Goal: Task Accomplishment & Management: Manage account settings

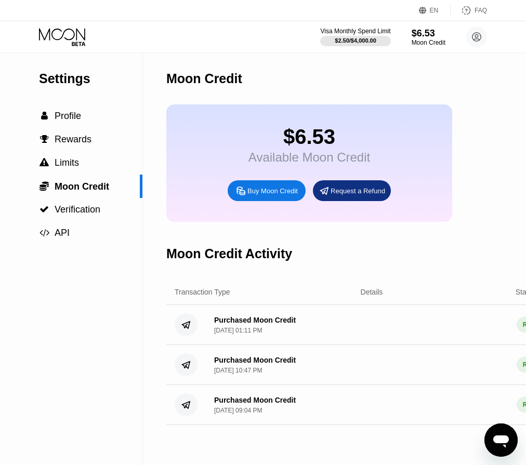
click at [68, 33] on icon at bounding box center [63, 37] width 48 height 18
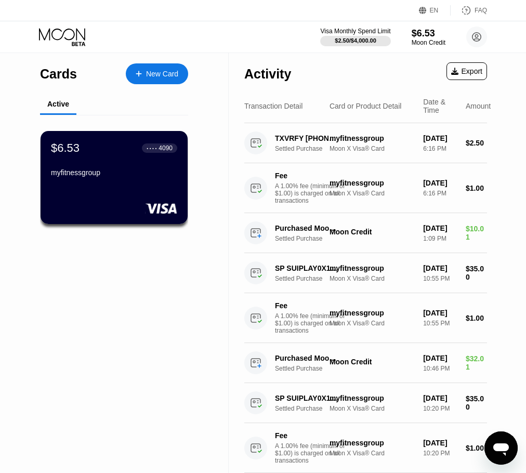
click at [104, 175] on div "myfitnessgroup" at bounding box center [114, 172] width 126 height 8
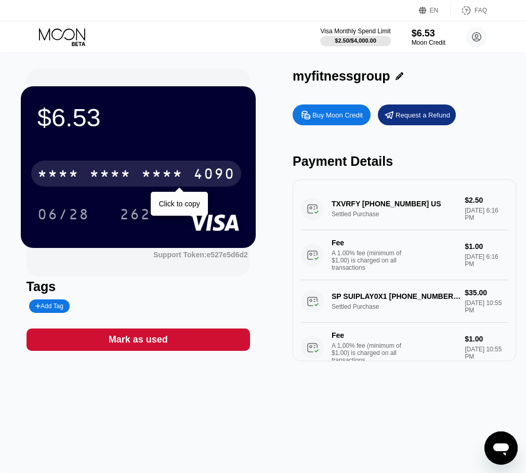
click at [95, 174] on div "* * * *" at bounding box center [110, 175] width 42 height 17
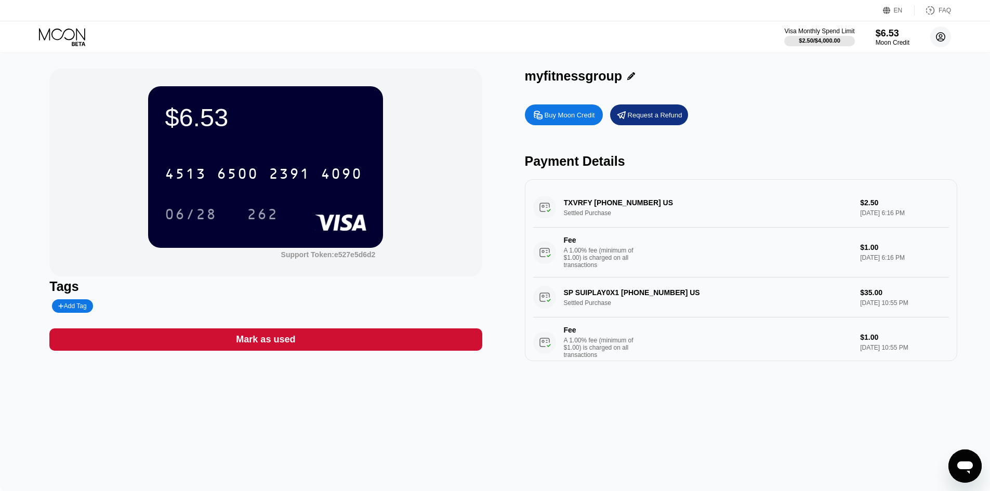
click at [319, 29] on icon at bounding box center [940, 37] width 21 height 21
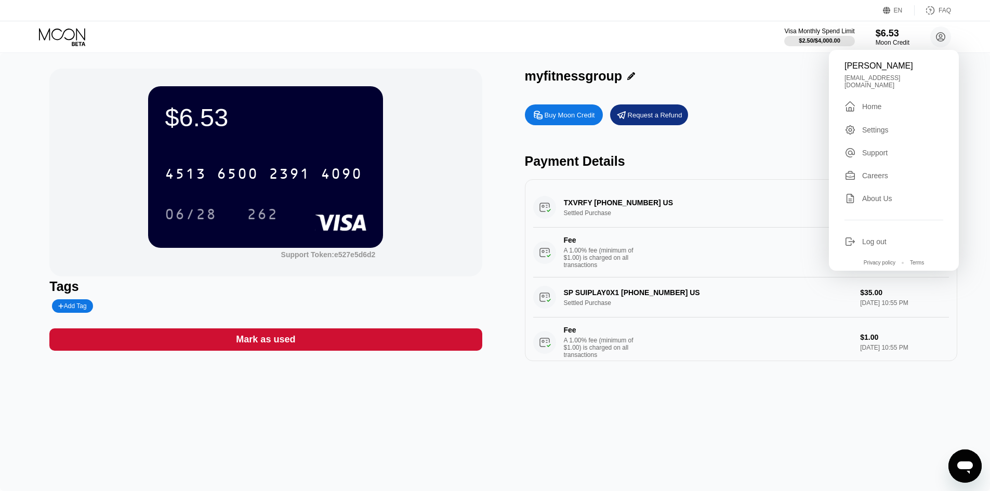
click at [319, 397] on div "$6.53 4513 6500 2391 4090 06/28 262 Support Token: e527e5d6d2 Tags Add Tag Mark…" at bounding box center [495, 272] width 990 height 438
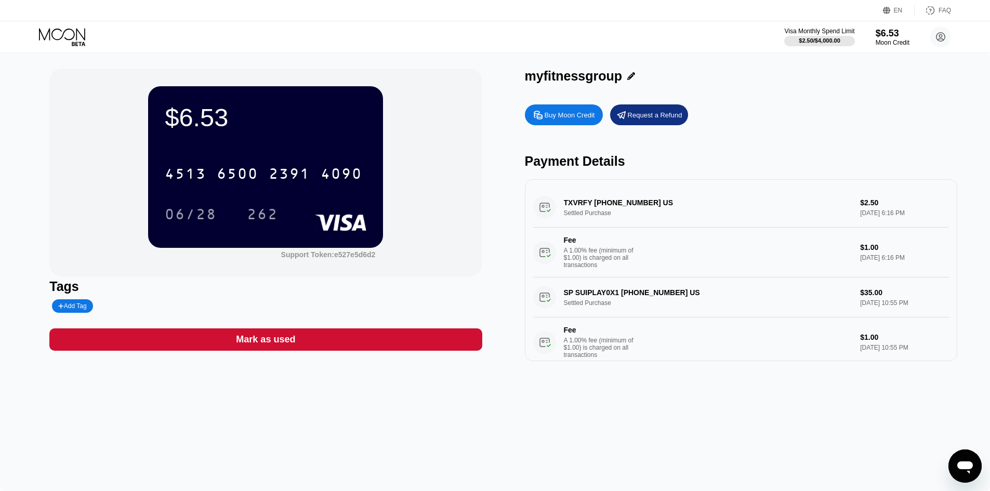
drag, startPoint x: 569, startPoint y: 217, endPoint x: 716, endPoint y: 197, distance: 148.4
click at [319, 218] on div "TXVRFY [PHONE_NUMBER] US Settled Purchase $2.50 [DATE] 6:16 PM Fee A 1.00% fee …" at bounding box center [741, 233] width 416 height 90
click at [319, 167] on div "Payment Details" at bounding box center [741, 161] width 432 height 15
drag, startPoint x: 835, startPoint y: 256, endPoint x: 909, endPoint y: 286, distance: 80.4
click at [319, 286] on div "TXVRFY [PHONE_NUMBER] US Settled Purchase $2.50 [DATE] 6:16 PM Fee A 1.00% fee …" at bounding box center [741, 323] width 416 height 270
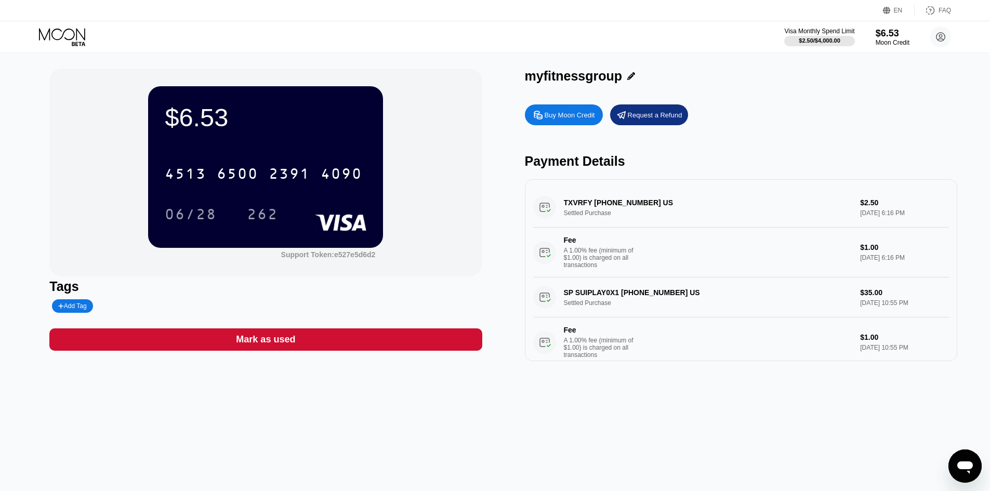
click at [319, 278] on div "Fee A 1.00% fee (minimum of $1.00) is charged on all transactions $1.00 [DATE] …" at bounding box center [741, 253] width 416 height 50
click at [319, 31] on circle at bounding box center [940, 37] width 21 height 21
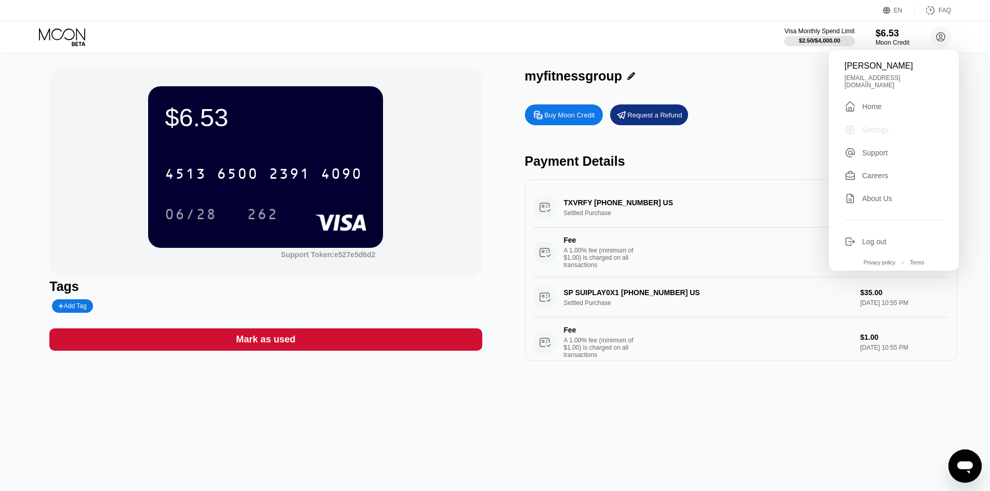
click at [319, 129] on div "Settings" at bounding box center [875, 130] width 27 height 8
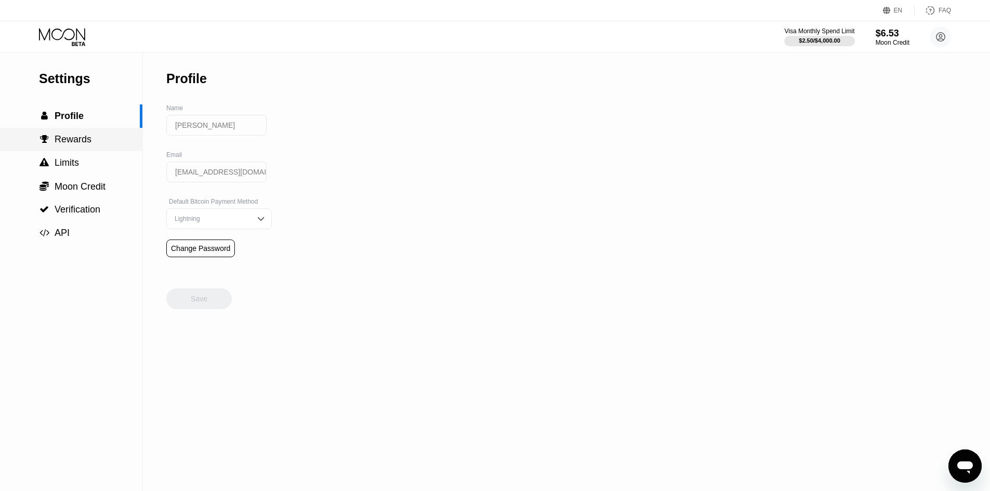
click at [80, 141] on span "Rewards" at bounding box center [73, 139] width 37 height 10
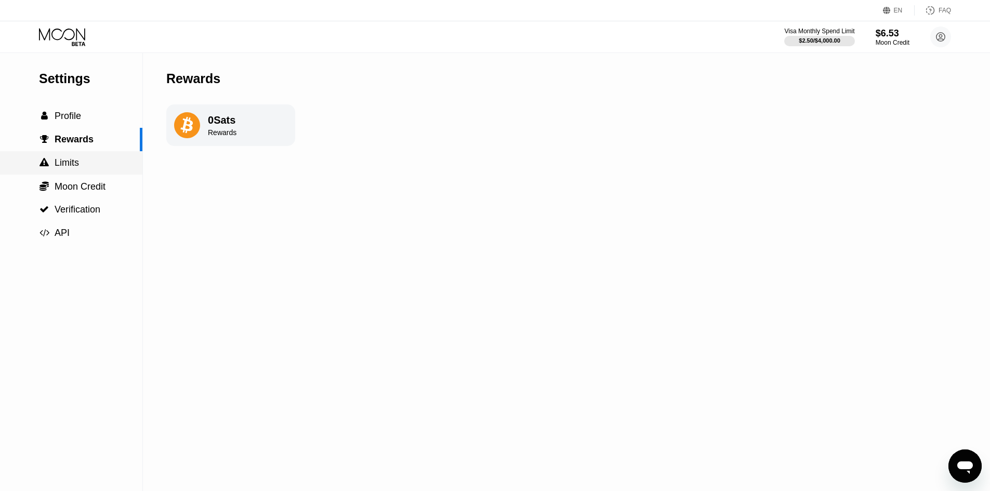
click at [84, 159] on div " Limits" at bounding box center [71, 163] width 142 height 11
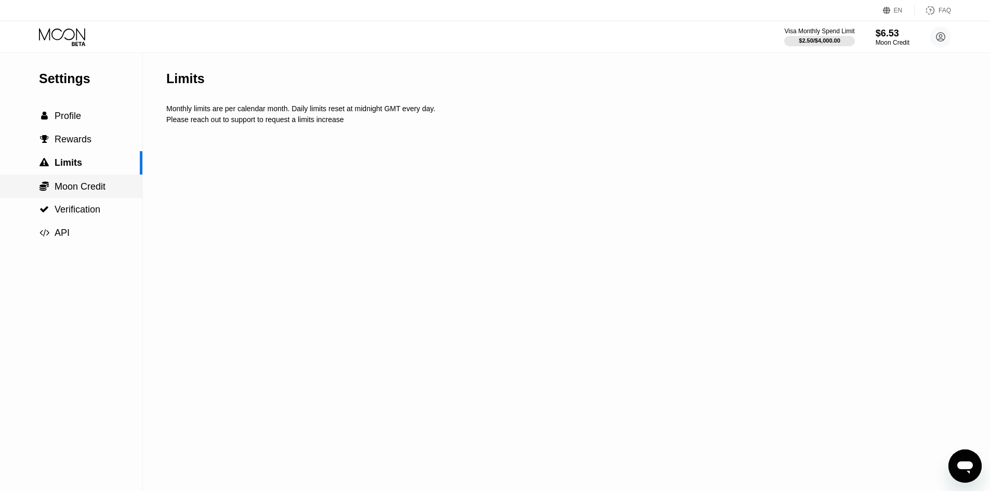
click at [80, 187] on span "Moon Credit" at bounding box center [80, 186] width 51 height 10
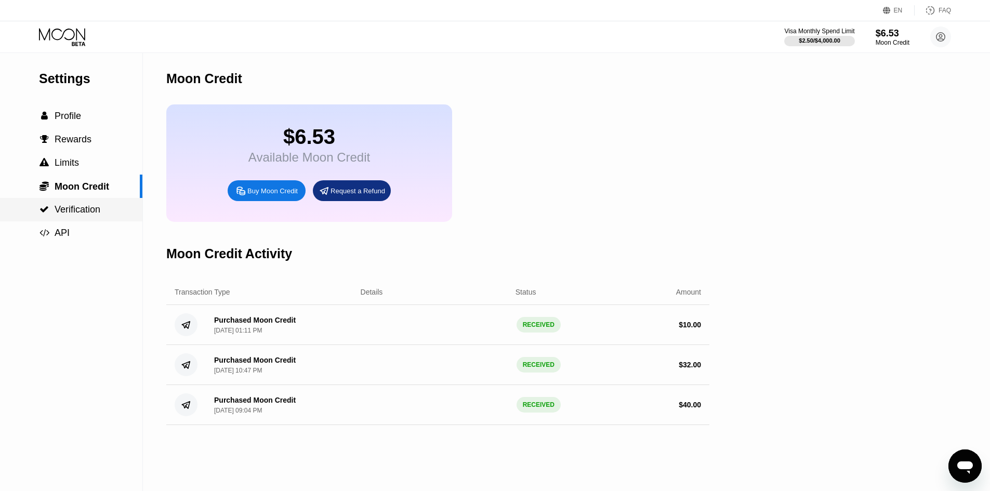
click at [75, 208] on span "Verification" at bounding box center [78, 209] width 46 height 10
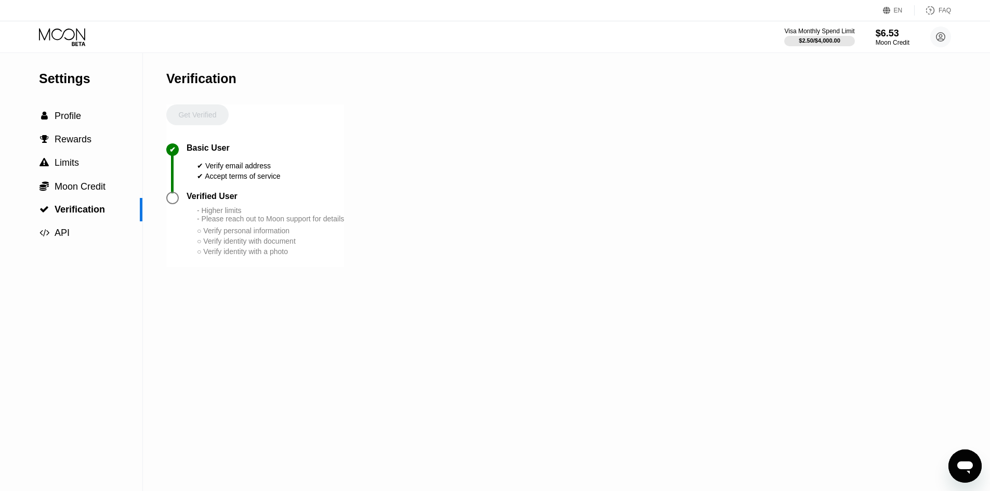
drag, startPoint x: 195, startPoint y: 213, endPoint x: 325, endPoint y: 333, distance: 177.3
click at [319, 333] on div "Verification Get Verified ✔ Basic User ✔ Verify email address ✔ Accept terms of…" at bounding box center [255, 272] width 178 height 438
click at [319, 307] on div "Settings  Profile  Rewards  Limits  Moon Credit  Verification  API Verifi…" at bounding box center [495, 272] width 990 height 438
click at [102, 232] on div " API" at bounding box center [71, 233] width 142 height 11
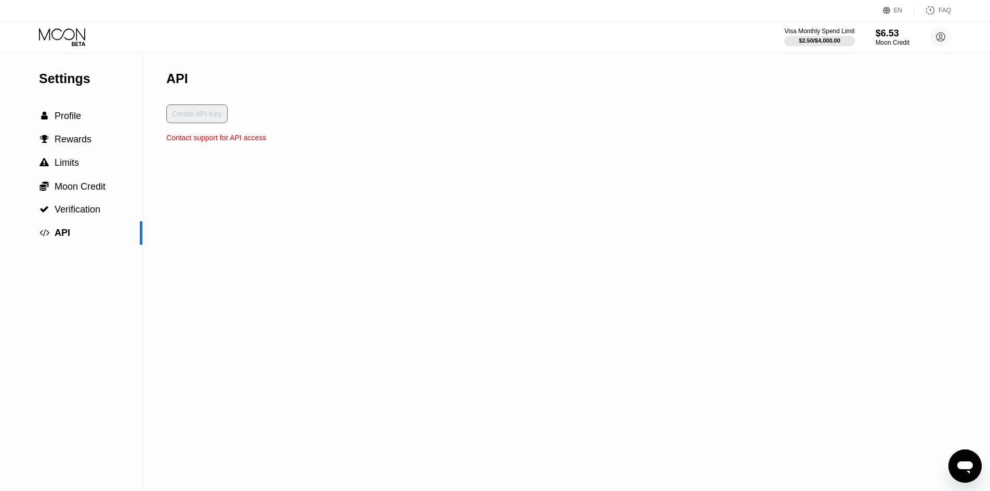
click at [191, 108] on div "Create API Key" at bounding box center [216, 118] width 100 height 29
click at [189, 120] on div "Create API Key" at bounding box center [216, 118] width 100 height 29
click at [78, 214] on span "Verification" at bounding box center [78, 209] width 46 height 10
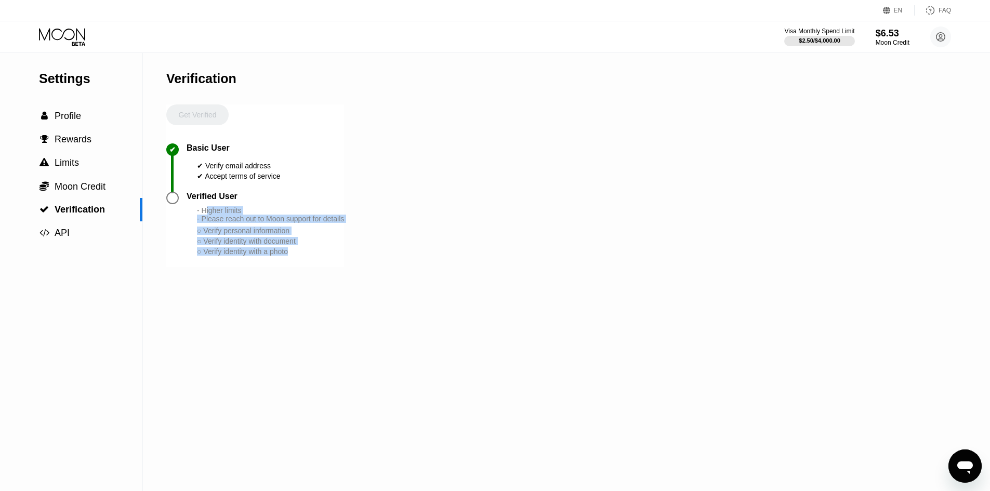
drag, startPoint x: 207, startPoint y: 216, endPoint x: 356, endPoint y: 308, distance: 175.1
click at [319, 311] on div "Verification Get Verified ✔ Basic User ✔ Verify email address ✔ Accept terms of…" at bounding box center [255, 272] width 178 height 438
click at [319, 301] on div "Settings  Profile  Rewards  Limits  Moon Credit  Verification  API Verifi…" at bounding box center [495, 272] width 990 height 438
click at [319, 313] on div "Settings  Profile  Rewards  Limits  Moon Credit  Verification  API Verifi…" at bounding box center [495, 272] width 990 height 438
drag, startPoint x: 199, startPoint y: 216, endPoint x: 244, endPoint y: 230, distance: 47.4
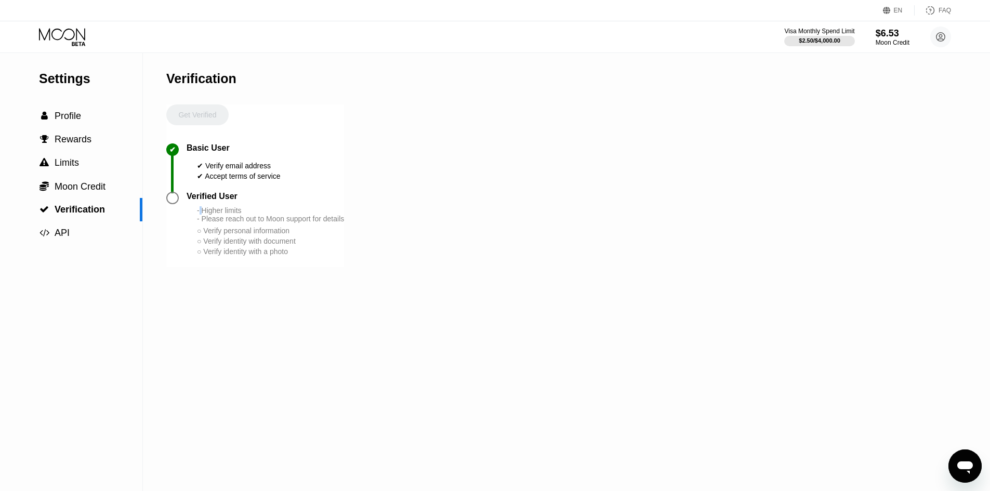
click at [224, 223] on div "- Higher limits - Please reach out to Moon support for details" at bounding box center [270, 214] width 147 height 17
click at [307, 235] on div "○ Verify personal information" at bounding box center [270, 231] width 147 height 8
drag, startPoint x: 205, startPoint y: 243, endPoint x: 364, endPoint y: 247, distance: 159.1
click at [319, 247] on div "Settings  Profile  Rewards  Limits  Moon Credit  Verification  API Verifi…" at bounding box center [495, 272] width 990 height 438
click at [319, 246] on div "Settings  Profile  Rewards  Limits  Moon Credit  Verification  API Verifi…" at bounding box center [495, 272] width 990 height 438
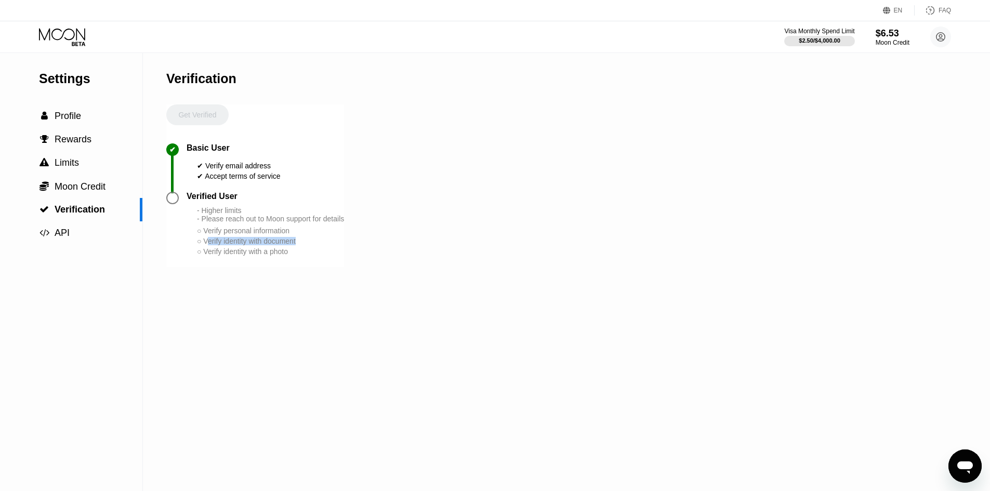
drag, startPoint x: 208, startPoint y: 254, endPoint x: 370, endPoint y: 259, distance: 161.7
click at [319, 259] on div "Settings  Profile  Rewards  Limits  Moon Credit  Verification  API Verifi…" at bounding box center [495, 272] width 990 height 438
click at [319, 260] on div "Settings  Profile  Rewards  Limits  Moon Credit  Verification  API Verifi…" at bounding box center [495, 272] width 990 height 438
drag, startPoint x: 228, startPoint y: 270, endPoint x: 395, endPoint y: 269, distance: 166.9
click at [319, 270] on div "Settings  Profile  Rewards  Limits  Moon Credit  Verification  API Verifi…" at bounding box center [495, 272] width 990 height 438
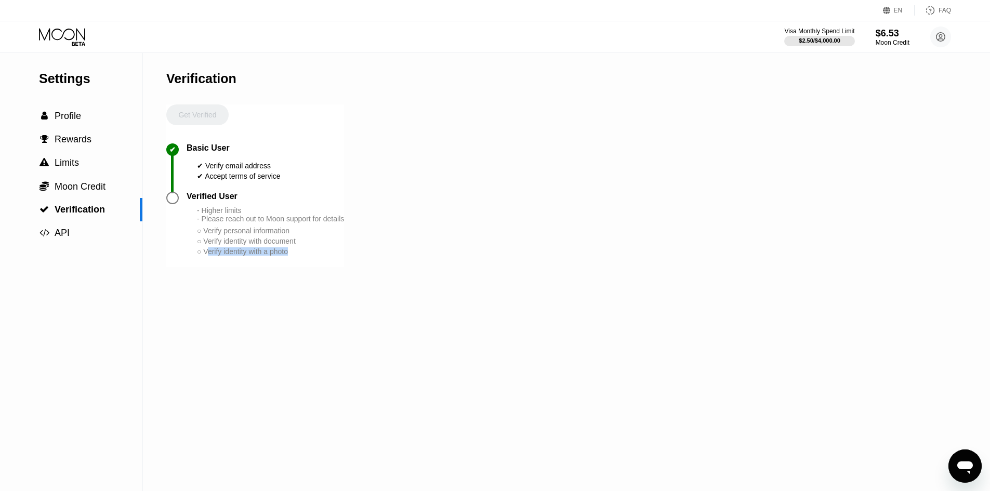
click at [319, 267] on div "Settings  Profile  Rewards  Limits  Moon Credit  Verification  API Verifi…" at bounding box center [495, 272] width 990 height 438
drag, startPoint x: 201, startPoint y: 225, endPoint x: 372, endPoint y: 241, distance: 171.8
click at [319, 241] on div "Settings  Profile  Rewards  Limits  Moon Credit  Verification  API Verifi…" at bounding box center [495, 272] width 990 height 438
click at [319, 240] on div "Settings  Profile  Rewards  Limits  Moon Credit  Verification  API Verifi…" at bounding box center [495, 272] width 990 height 438
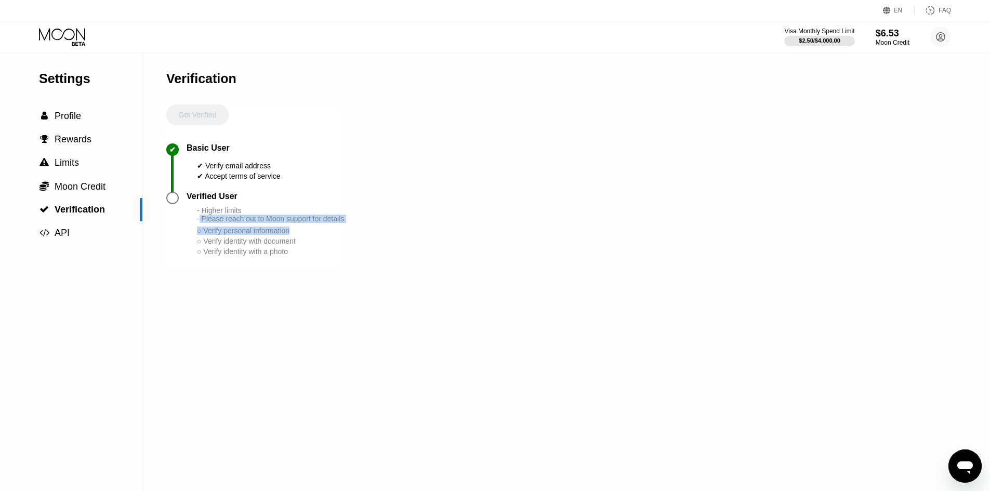
click at [317, 191] on div "✔ Basic User ✔ Verify email address ✔ Accept terms of service" at bounding box center [255, 167] width 178 height 48
click at [229, 222] on div "- Higher limits - Please reach out to Moon support for details" at bounding box center [270, 214] width 147 height 17
click at [173, 204] on div at bounding box center [172, 198] width 12 height 12
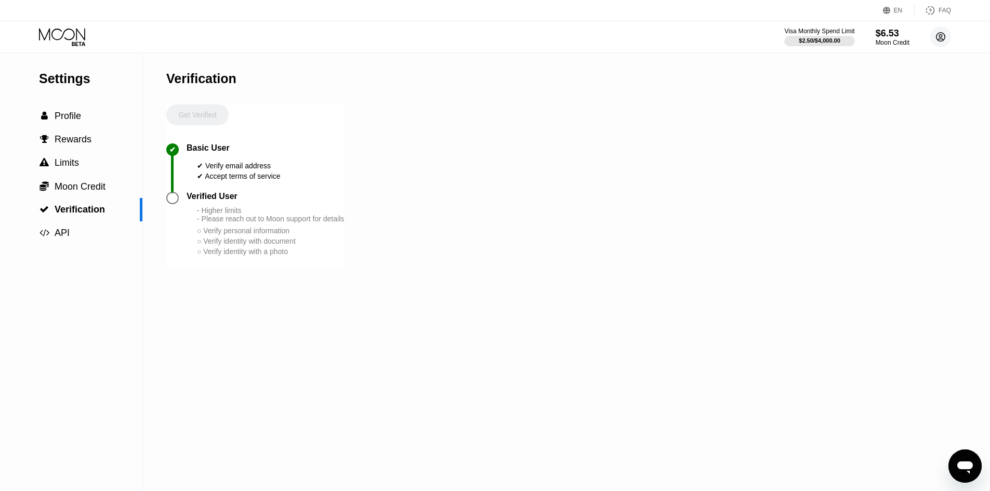
click at [319, 37] on circle at bounding box center [940, 37] width 21 height 21
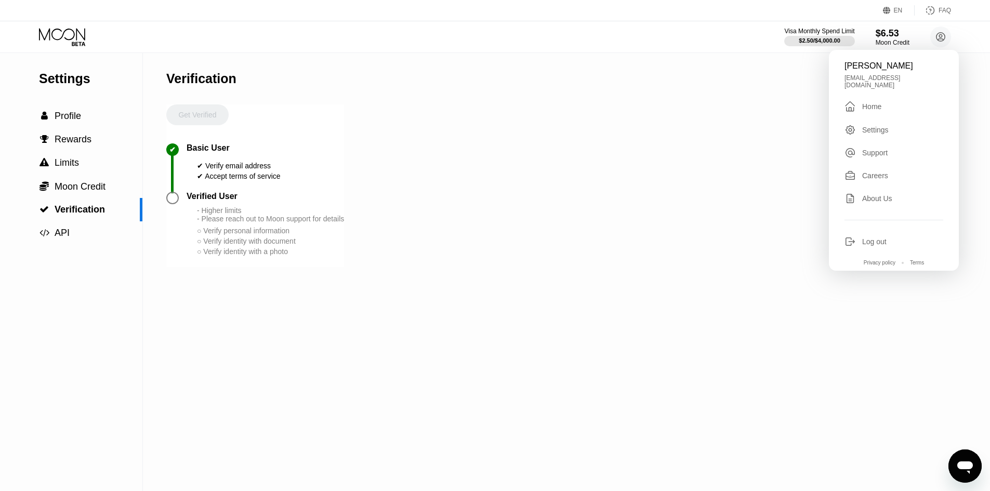
click at [319, 152] on div "Settings  Profile  Rewards  Limits  Moon Credit  Verification  API Verifi…" at bounding box center [495, 272] width 990 height 438
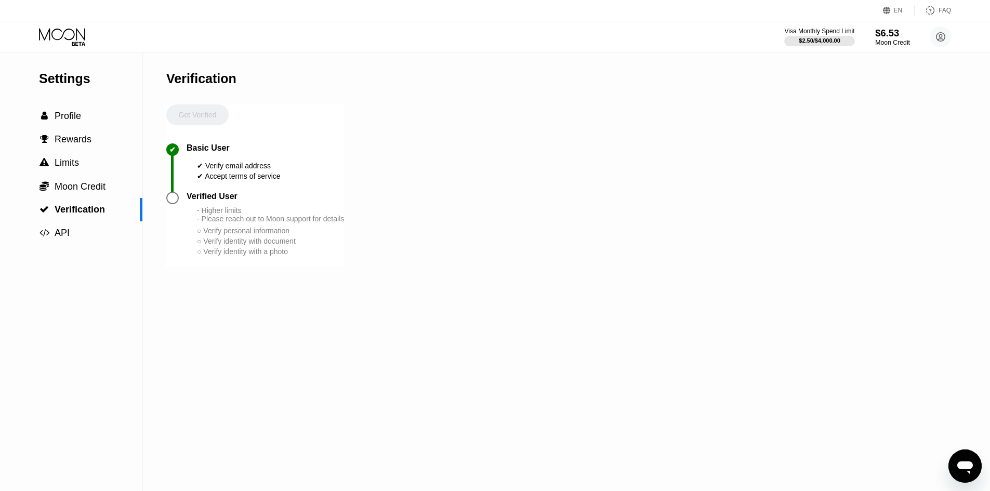
click at [319, 36] on div "$6.53" at bounding box center [892, 33] width 35 height 11
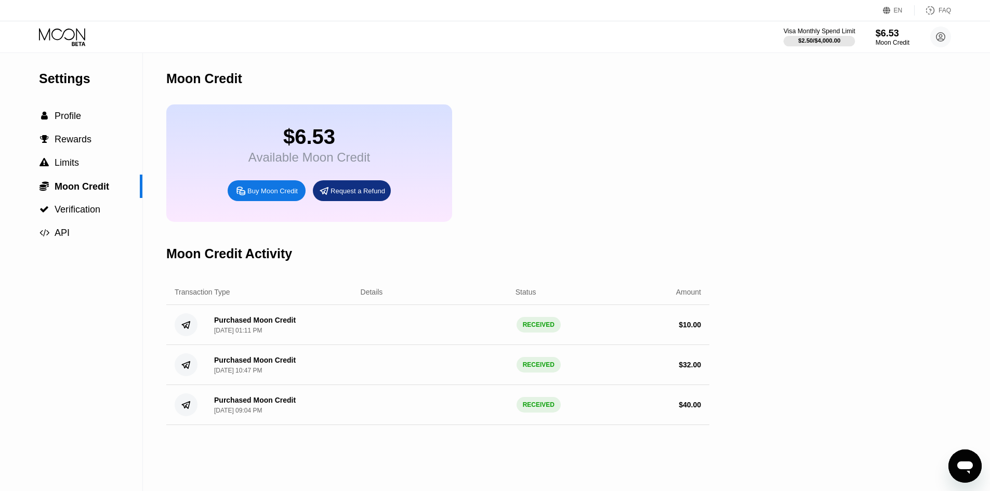
click at [319, 41] on div "$2.50 / $4,000.00" at bounding box center [819, 40] width 42 height 6
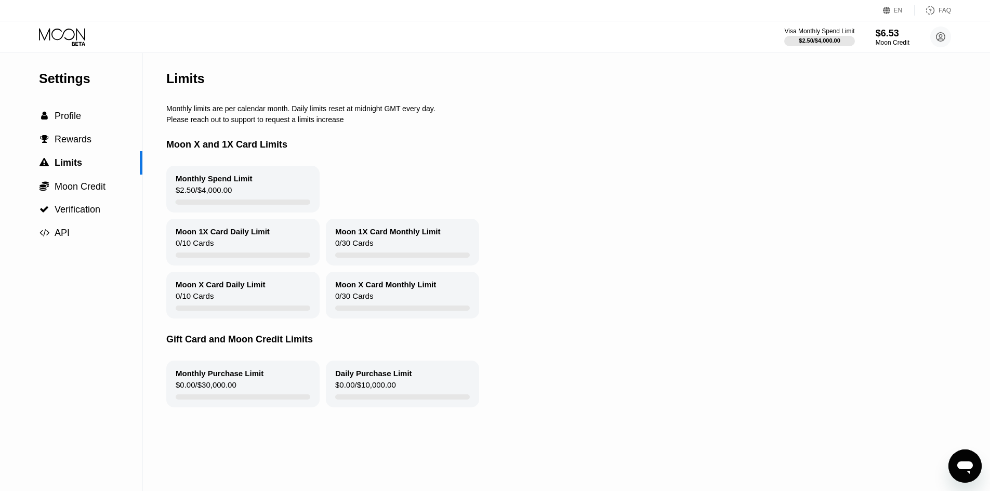
drag, startPoint x: 156, startPoint y: 355, endPoint x: 373, endPoint y: 343, distance: 216.6
click at [319, 343] on div "Settings  Profile  Rewards  Limits  Moon Credit  Verification  API Limits…" at bounding box center [495, 272] width 990 height 438
click at [319, 342] on div "Gift Card and Moon Credit Limits" at bounding box center [562, 340] width 792 height 42
click at [274, 382] on div "Monthly Purchase Limit $0.00 / $30,000.00" at bounding box center [242, 384] width 153 height 47
click at [288, 396] on div "Monthly Purchase Limit $0.00 / $30,000.00" at bounding box center [242, 384] width 153 height 47
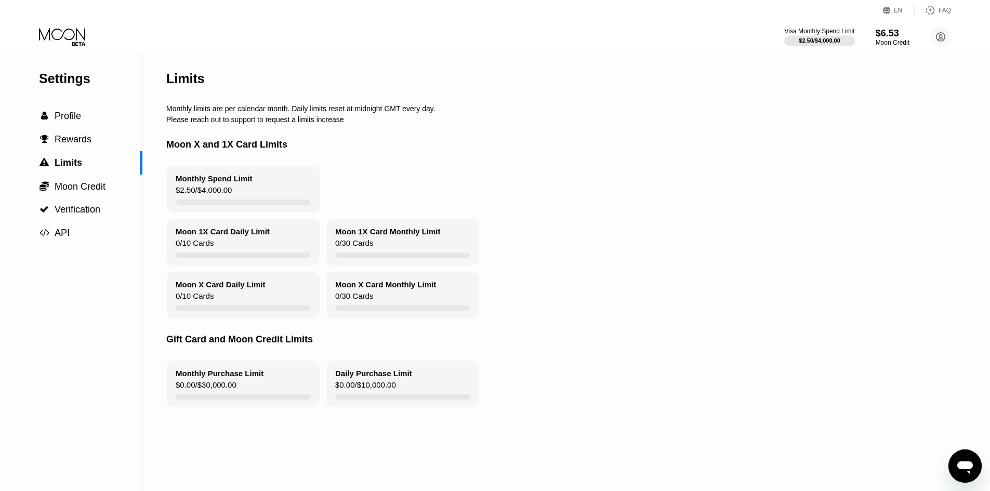
click at [244, 289] on div "Moon X Card Daily Limit" at bounding box center [221, 284] width 90 height 9
click at [70, 113] on span "Profile" at bounding box center [68, 116] width 27 height 10
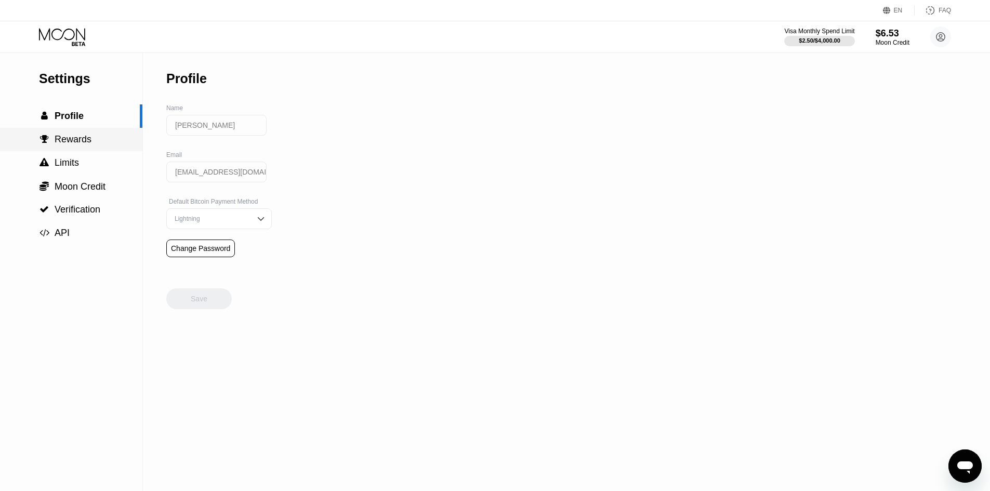
click at [73, 135] on div " Rewards" at bounding box center [71, 139] width 142 height 23
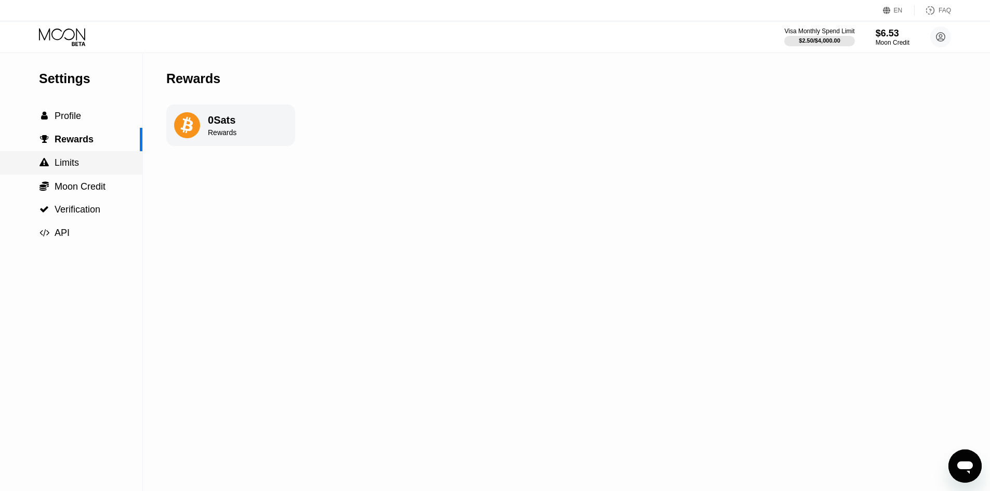
click at [65, 163] on span "Limits" at bounding box center [67, 163] width 24 height 10
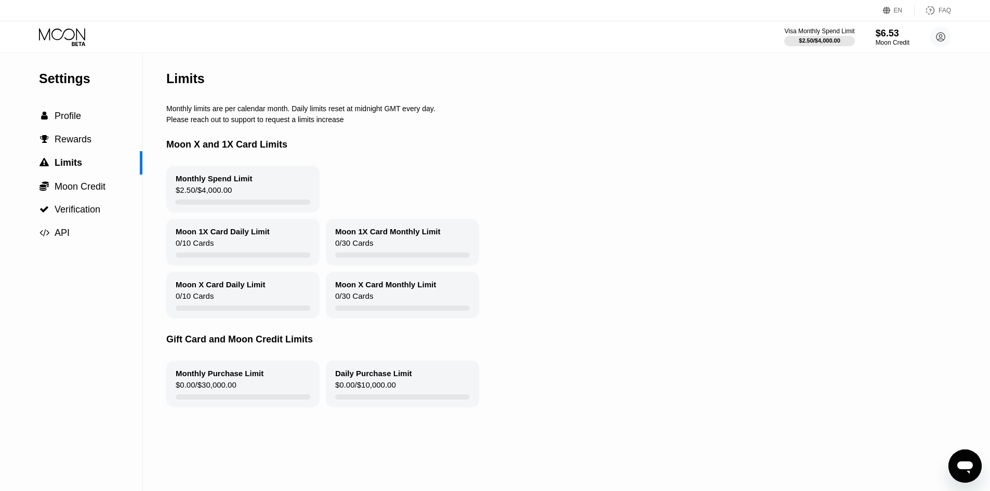
click at [201, 260] on div "Moon 1X Card Daily Limit 0 / 10 Cards" at bounding box center [242, 242] width 153 height 47
drag, startPoint x: 231, startPoint y: 245, endPoint x: 195, endPoint y: 233, distance: 38.3
click at [231, 243] on div "Moon 1X Card Daily Limit 0 / 10 Cards" at bounding box center [242, 242] width 153 height 47
click at [102, 204] on div " Verification" at bounding box center [71, 209] width 142 height 23
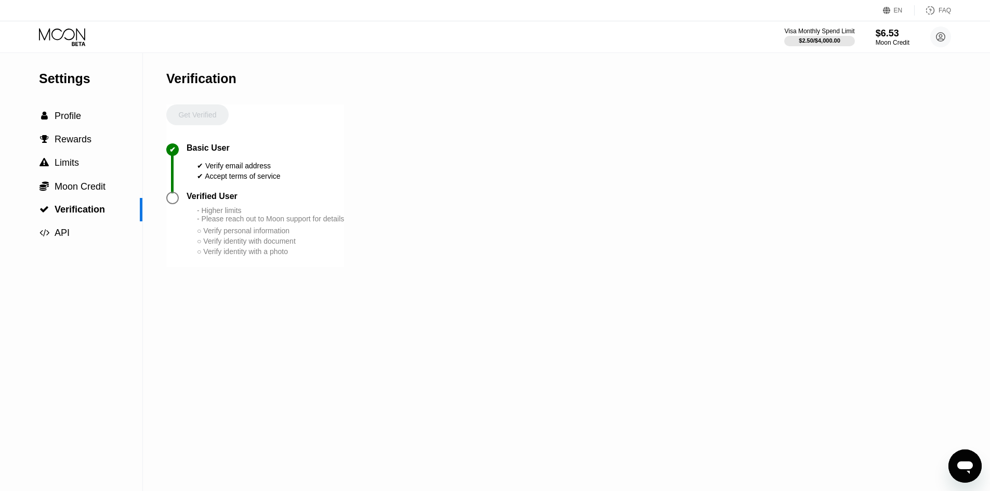
click at [179, 204] on div at bounding box center [176, 198] width 20 height 12
click at [166, 200] on div at bounding box center [176, 198] width 20 height 12
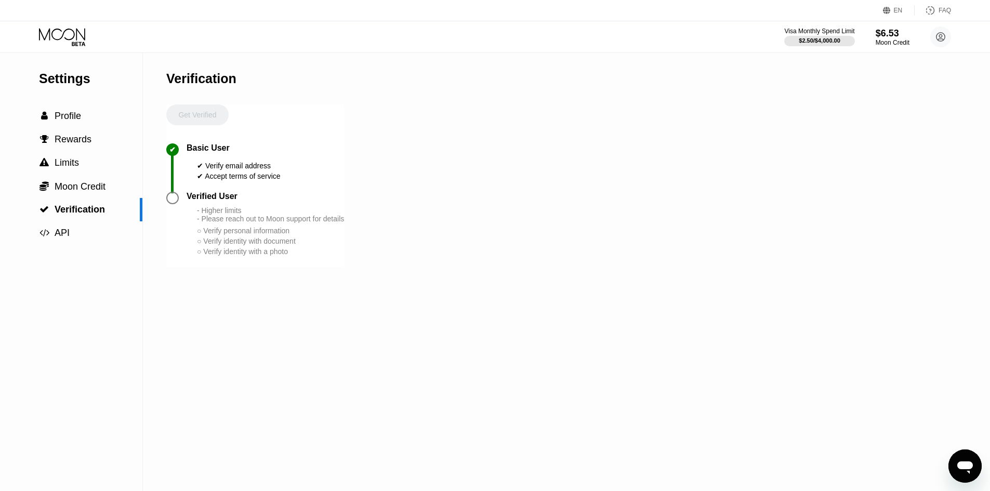
click at [166, 200] on div at bounding box center [176, 198] width 20 height 12
drag, startPoint x: 173, startPoint y: 200, endPoint x: 189, endPoint y: 205, distance: 16.4
click at [175, 201] on div at bounding box center [172, 198] width 12 height 12
drag, startPoint x: 398, startPoint y: 235, endPoint x: 426, endPoint y: 237, distance: 27.6
click at [319, 235] on div "Settings  Profile  Rewards  Limits  Moon Credit  Verification  API Verifi…" at bounding box center [495, 272] width 990 height 438
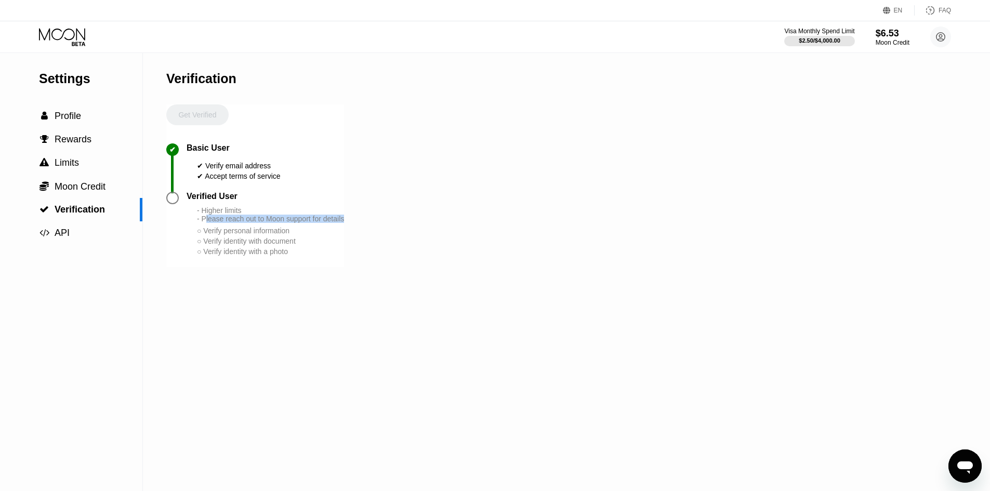
click at [319, 239] on div "Settings  Profile  Rewards  Limits  Moon Credit  Verification  API Verifi…" at bounding box center [495, 272] width 990 height 438
click at [319, 251] on div "Settings  Profile  Rewards  Limits  Moon Credit  Verification  API Verifi…" at bounding box center [495, 272] width 990 height 438
click at [319, 245] on div "○ Verify identity with document" at bounding box center [270, 241] width 147 height 8
drag, startPoint x: 305, startPoint y: 221, endPoint x: 386, endPoint y: 232, distance: 81.8
click at [319, 225] on div "Settings  Profile  Rewards  Limits  Moon Credit  Verification  API Verifi…" at bounding box center [495, 272] width 990 height 438
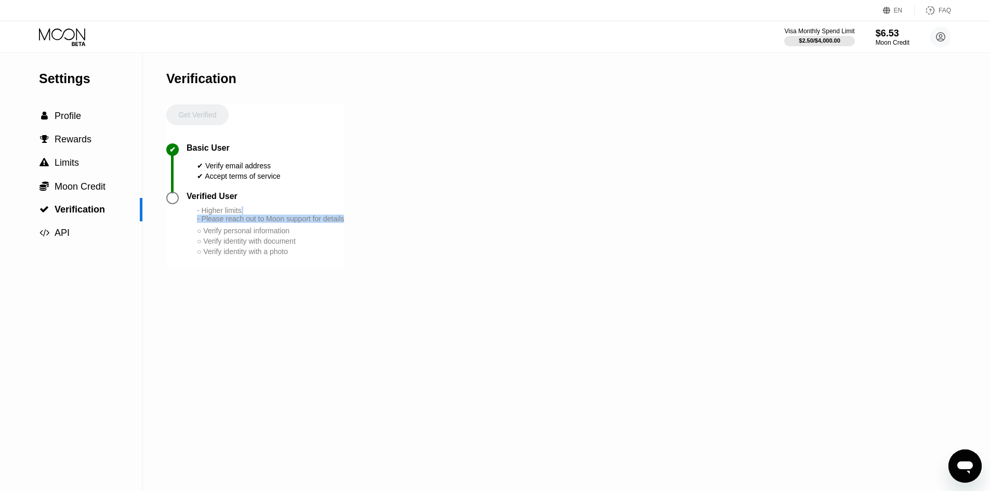
click at [319, 232] on div "Settings  Profile  Rewards  Limits  Moon Credit  Verification  API Verifi…" at bounding box center [495, 272] width 990 height 438
click at [319, 274] on div "Settings  Profile  Rewards  Limits  Moon Credit  Verification  API Verifi…" at bounding box center [495, 272] width 990 height 438
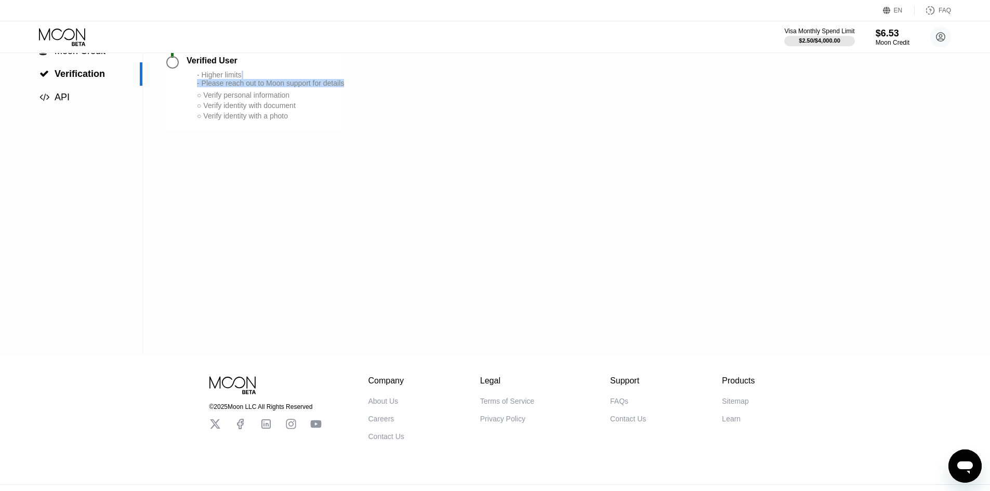
scroll to position [160, 0]
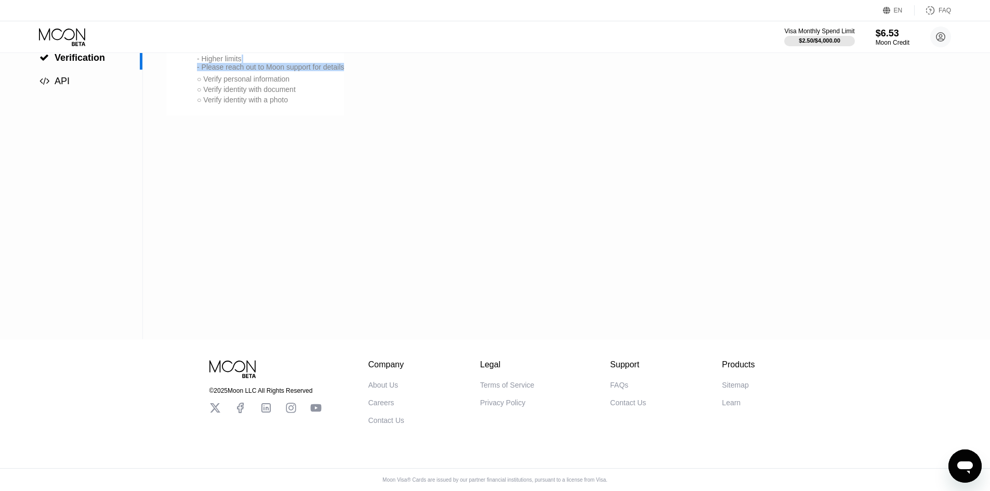
click at [319, 280] on div "Settings  Profile  Rewards  Limits  Moon Credit  Verification  API Verifi…" at bounding box center [495, 120] width 990 height 438
click at [319, 434] on div "© 2025 Moon LLC All Rights Reserved Company About Us Careers Contact Us Legal T…" at bounding box center [495, 415] width 990 height 152
click at [319, 211] on div "Settings  Profile  Rewards  Limits  Moon Credit  Verification  API Verifi…" at bounding box center [495, 120] width 990 height 438
click at [281, 94] on div "○ Verify identity with document" at bounding box center [270, 89] width 147 height 8
click at [319, 417] on div "Contact Us" at bounding box center [387, 420] width 36 height 8
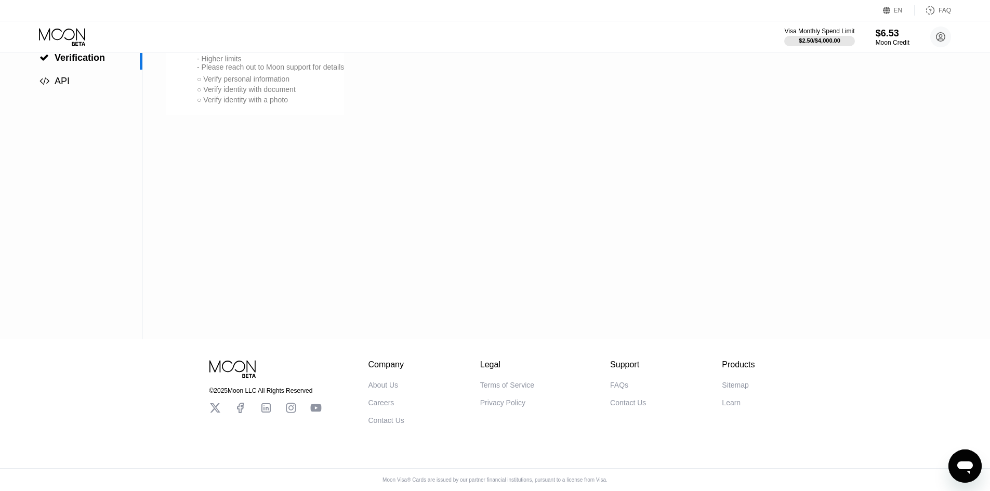
scroll to position [0, 0]
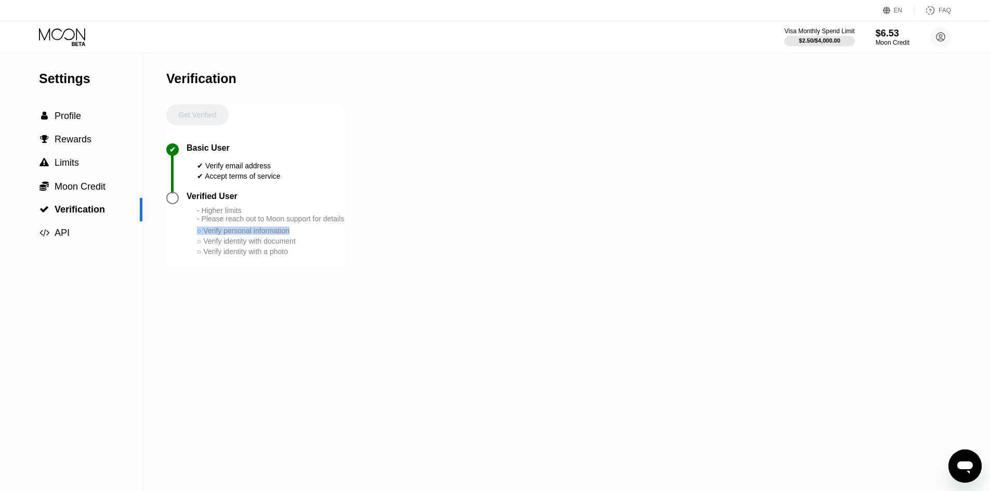
drag, startPoint x: 198, startPoint y: 247, endPoint x: 350, endPoint y: 241, distance: 151.9
click at [319, 241] on div "Settings  Profile  Rewards  Limits  Moon Credit  Verification  API Verifi…" at bounding box center [495, 272] width 990 height 438
drag, startPoint x: 207, startPoint y: 255, endPoint x: 483, endPoint y: 257, distance: 276.0
click at [319, 256] on div "Settings  Profile  Rewards  Limits  Moon Credit  Verification  API Verifi…" at bounding box center [495, 272] width 990 height 438
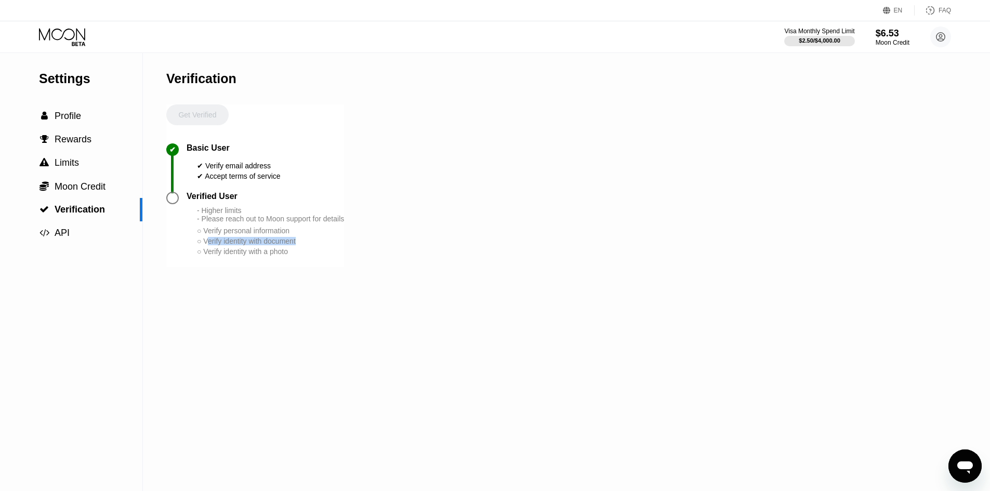
click at [319, 257] on div "Settings  Profile  Rewards  Limits  Moon Credit  Verification  API Verifi…" at bounding box center [495, 272] width 990 height 438
drag, startPoint x: 206, startPoint y: 267, endPoint x: 408, endPoint y: 273, distance: 201.8
click at [319, 273] on div "Settings  Profile  Rewards  Limits  Moon Credit  Verification  API Verifi…" at bounding box center [495, 272] width 990 height 438
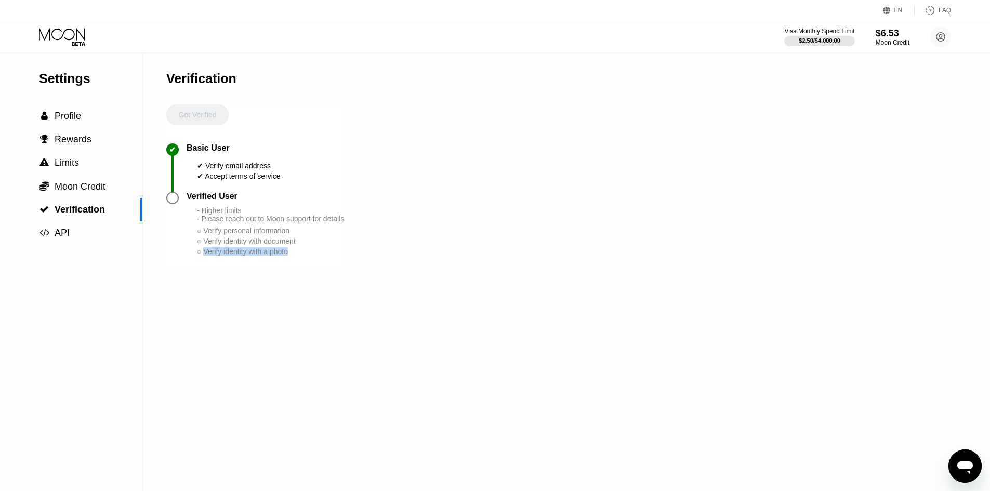
click at [319, 274] on div "Settings  Profile  Rewards  Limits  Moon Credit  Verification  API Verifi…" at bounding box center [495, 272] width 990 height 438
drag, startPoint x: 198, startPoint y: 236, endPoint x: 365, endPoint y: 241, distance: 167.4
click at [319, 241] on div "Settings  Profile  Rewards  Limits  Moon Credit  Verification  API Verifi…" at bounding box center [495, 272] width 990 height 438
click at [319, 238] on div "Settings  Profile  Rewards  Limits  Moon Credit  Verification  API Verifi…" at bounding box center [495, 272] width 990 height 438
click at [243, 213] on div "Verified User - Higher limits - Please reach out to Moon support for details ○ …" at bounding box center [266, 224] width 158 height 65
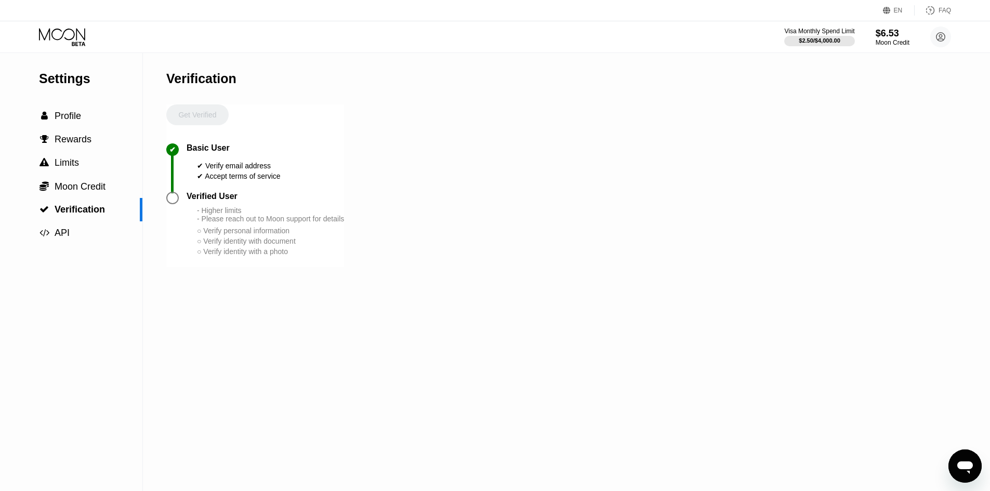
click at [191, 201] on div "Verified User" at bounding box center [212, 196] width 51 height 9
drag, startPoint x: 239, startPoint y: 184, endPoint x: 312, endPoint y: 183, distance: 73.3
click at [297, 183] on div "✔ Basic User ✔ Verify email address ✔ Accept terms of service" at bounding box center [255, 167] width 178 height 48
click at [319, 183] on div "✔ Basic User ✔ Verify email address ✔ Accept terms of service" at bounding box center [255, 167] width 178 height 48
click at [311, 235] on div "○ Verify personal information" at bounding box center [270, 231] width 147 height 8
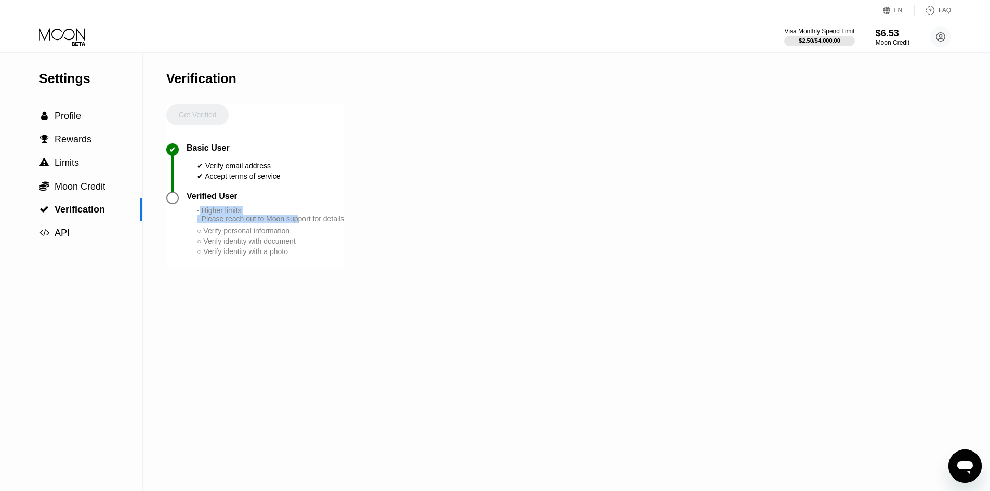
click at [319, 240] on div "- Higher limits - Please reach out to Moon support for details ○ Verify persona…" at bounding box center [270, 231] width 147 height 50
click at [319, 215] on div "Settings  Profile  Rewards  Limits  Moon Credit  Verification  API Verifi…" at bounding box center [495, 272] width 990 height 438
click at [319, 204] on div "Settings  Profile  Rewards  Limits  Moon Credit  Verification  API Verifi…" at bounding box center [495, 272] width 990 height 438
click at [195, 210] on div "Verified User - Higher limits - Please reach out to Moon support for details ○ …" at bounding box center [266, 224] width 158 height 65
click at [190, 235] on div "Verified User - Higher limits - Please reach out to Moon support for details ○ …" at bounding box center [266, 224] width 158 height 65
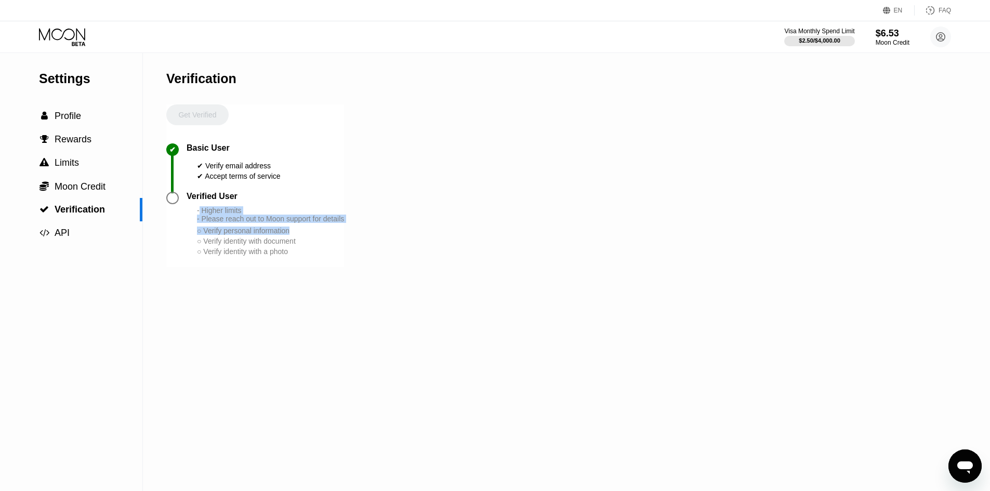
drag, startPoint x: 216, startPoint y: 260, endPoint x: 220, endPoint y: 270, distance: 10.5
click at [217, 257] on div "- Higher limits - Please reach out to Moon support for details ○ Verify persona…" at bounding box center [270, 231] width 147 height 50
click at [198, 256] on div "○ Verify identity with a photo" at bounding box center [270, 251] width 147 height 8
click at [50, 109] on div " Profile" at bounding box center [71, 115] width 142 height 23
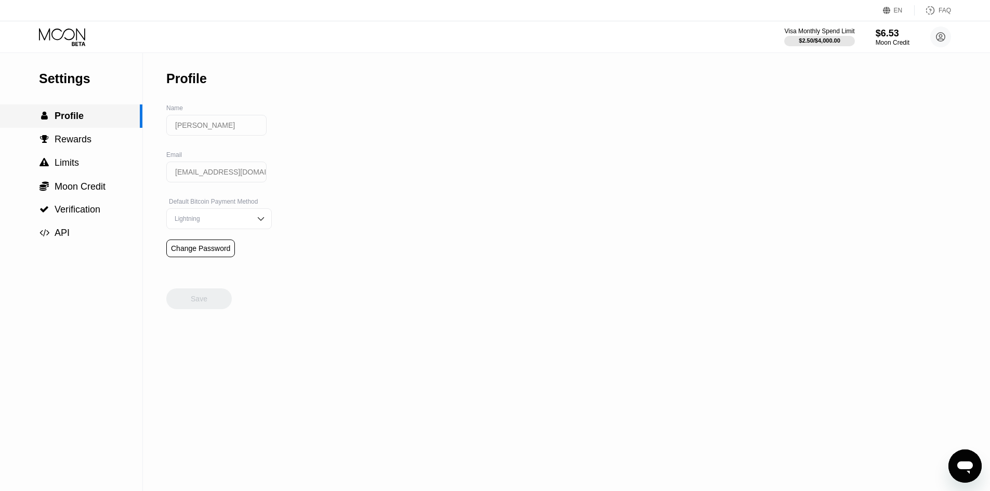
click at [73, 120] on span "Profile" at bounding box center [69, 116] width 29 height 10
click at [80, 138] on span "Rewards" at bounding box center [73, 139] width 37 height 10
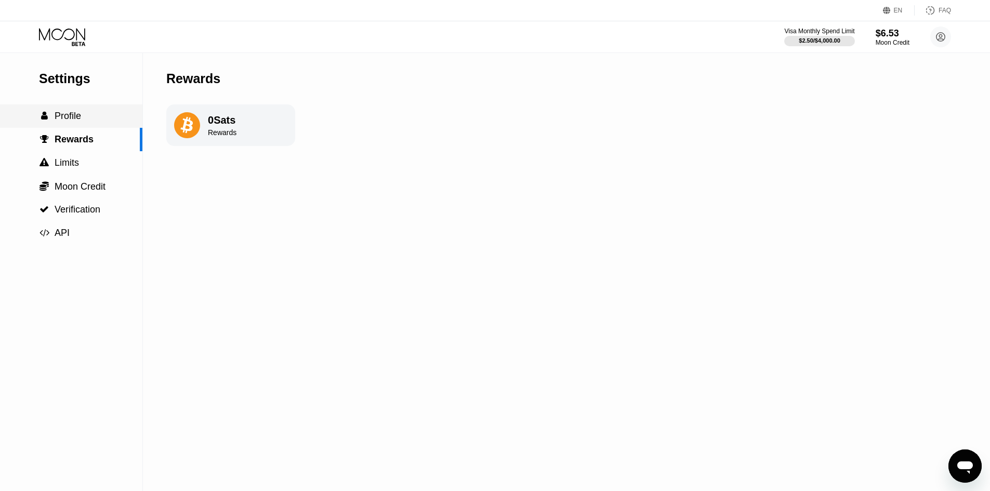
click at [51, 116] on div " Profile" at bounding box center [60, 116] width 42 height 11
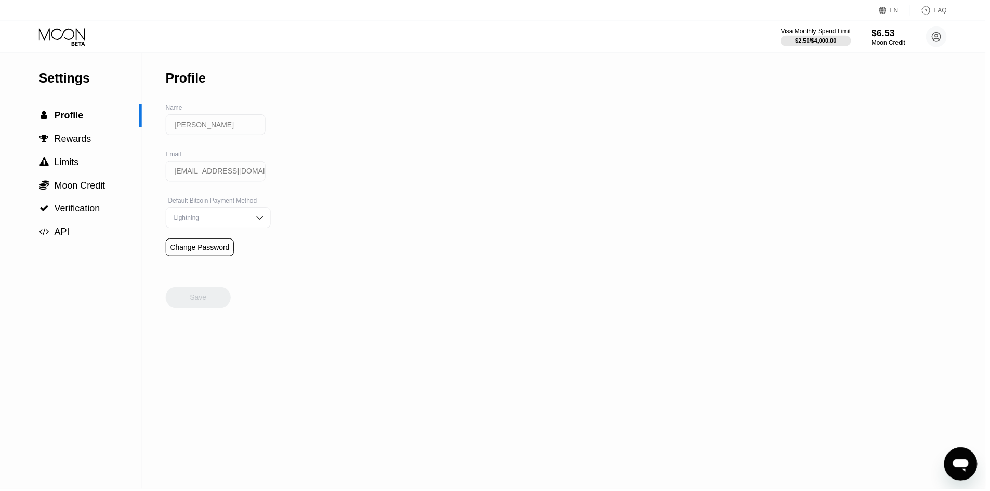
click at [60, 31] on icon at bounding box center [63, 37] width 48 height 18
